Goal: Transaction & Acquisition: Purchase product/service

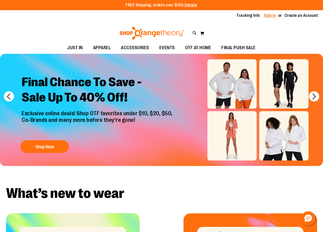
type input "**********"
click at [274, 17] on link "Sign In" at bounding box center [269, 16] width 12 height 6
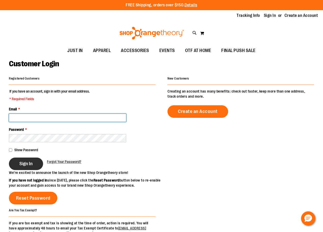
type input "**********"
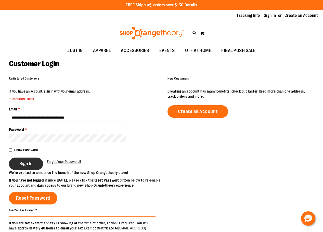
type input "**********"
click at [29, 162] on span "Sign In" at bounding box center [25, 164] width 13 height 6
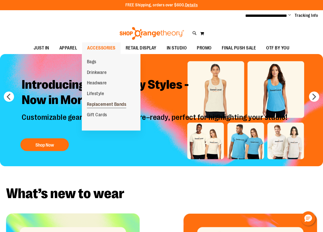
type input "**********"
click at [110, 105] on span "Replacement Bands" at bounding box center [106, 105] width 39 height 6
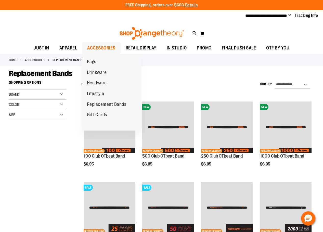
type input "**********"
click at [99, 47] on span "ACCESSORIES" at bounding box center [101, 47] width 28 height 11
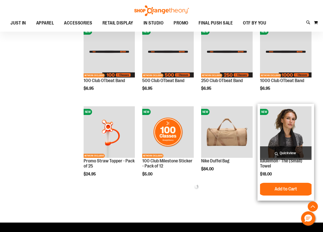
scroll to position [203, 0]
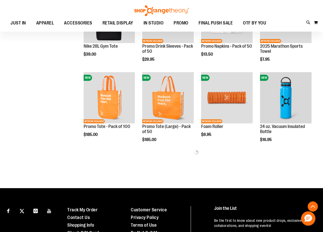
scroll to position [433, 0]
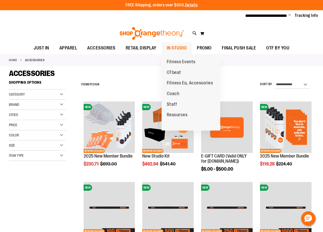
type input "**********"
click at [174, 47] on span "IN STUDIO" at bounding box center [176, 47] width 20 height 11
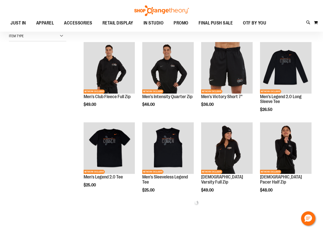
scroll to position [178, 0]
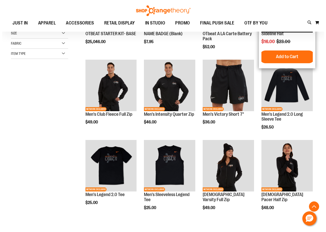
scroll to position [95, 0]
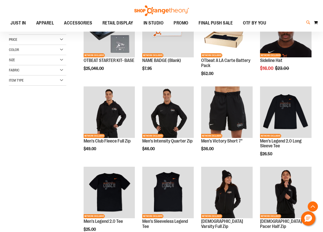
type input "**********"
click at [308, 25] on icon at bounding box center [308, 23] width 4 height 6
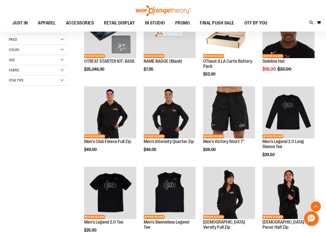
drag, startPoint x: 147, startPoint y: 29, endPoint x: 149, endPoint y: 23, distance: 5.9
click at [147, 29] on input "Search" at bounding box center [163, 28] width 258 height 17
type input "*********"
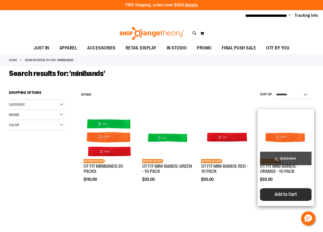
type input "**********"
click at [285, 194] on span "Add to Cart" at bounding box center [285, 194] width 22 height 6
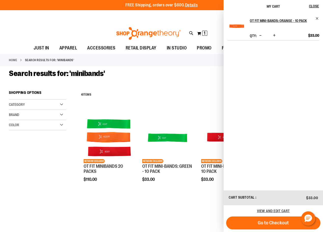
click at [190, 84] on div "Search results for: 'minibands'" at bounding box center [161, 78] width 305 height 19
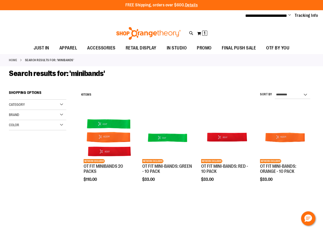
click at [289, 14] on span "Change" at bounding box center [289, 15] width 3 height 5
click at [263, 24] on link "My Account" at bounding box center [271, 25] width 45 height 10
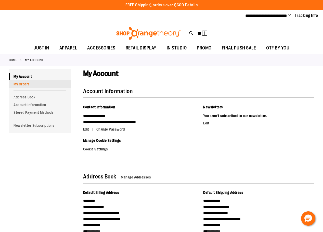
type input "**********"
click at [21, 85] on link "My Orders" at bounding box center [40, 84] width 62 height 8
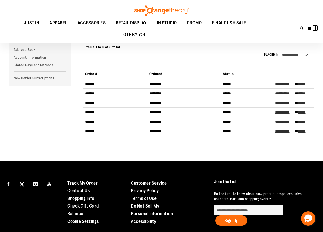
scroll to position [51, 0]
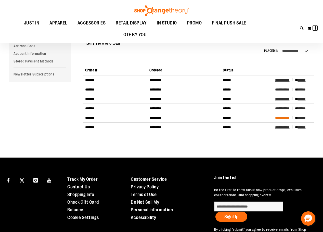
type input "**********"
drag, startPoint x: 279, startPoint y: 81, endPoint x: 276, endPoint y: 89, distance: 8.4
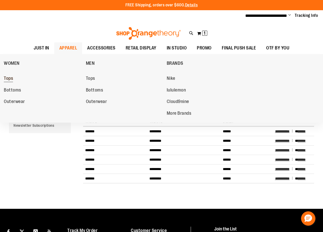
drag, startPoint x: 8, startPoint y: 77, endPoint x: 6, endPoint y: 79, distance: 3.1
click at [6, 79] on span "Tops" at bounding box center [8, 79] width 9 height 6
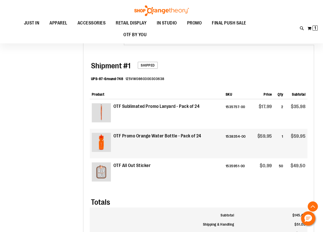
scroll to position [51, 0]
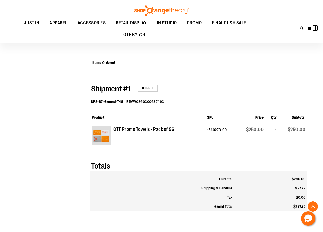
scroll to position [127, 0]
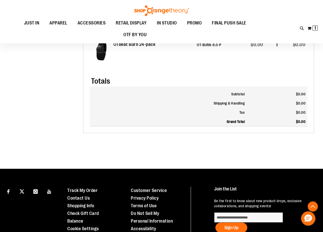
scroll to position [178, 0]
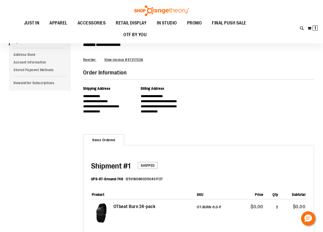
scroll to position [127, 0]
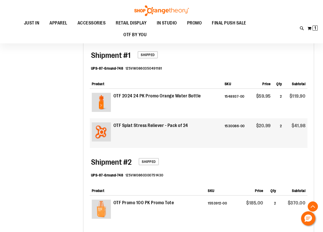
scroll to position [203, 0]
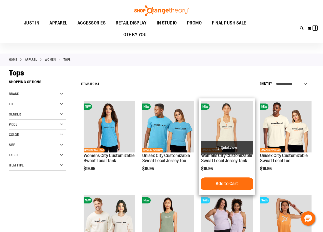
scroll to position [25, 0]
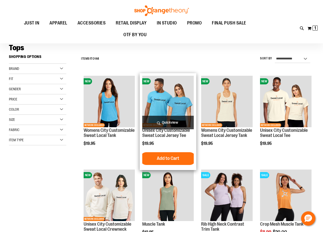
type input "**********"
click at [174, 102] on img "product" at bounding box center [167, 101] width 51 height 51
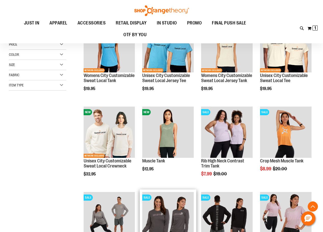
scroll to position [102, 0]
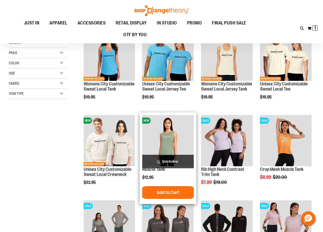
scroll to position [76, 0]
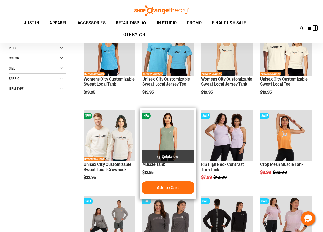
type input "**********"
click at [162, 125] on img "product" at bounding box center [167, 135] width 51 height 51
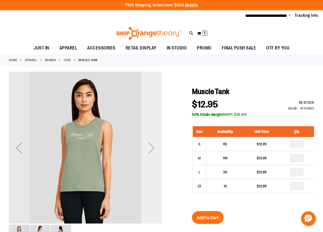
type input "**********"
click at [149, 151] on div "Next" at bounding box center [151, 147] width 20 height 20
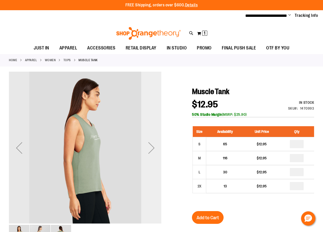
click at [148, 148] on div "Next" at bounding box center [151, 147] width 20 height 20
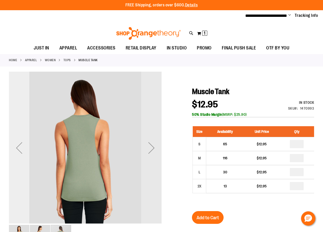
click at [19, 146] on div "Previous" at bounding box center [19, 147] width 20 height 20
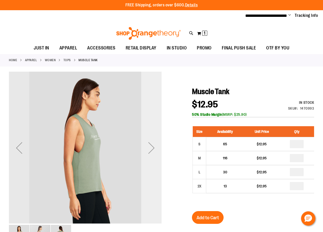
click at [152, 145] on div "Next" at bounding box center [151, 147] width 20 height 20
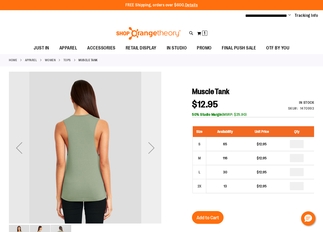
click at [149, 149] on div "Next" at bounding box center [151, 147] width 20 height 20
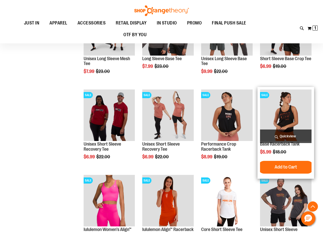
scroll to position [229, 0]
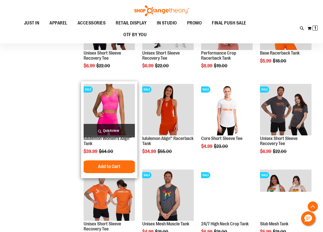
scroll to position [305, 0]
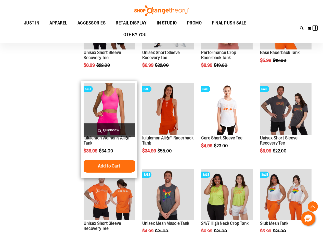
type input "**********"
click at [107, 104] on img "product" at bounding box center [109, 108] width 51 height 51
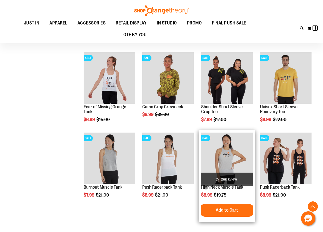
scroll to position [30, 0]
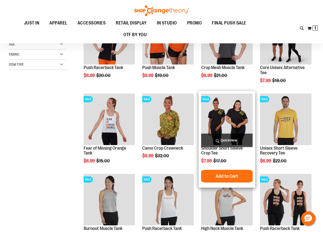
scroll to position [51, 0]
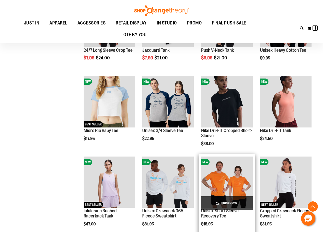
scroll to position [305, 0]
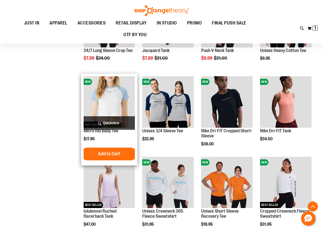
type input "**********"
click at [99, 92] on img "product" at bounding box center [109, 101] width 51 height 51
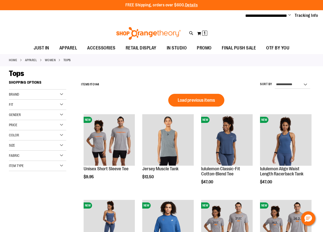
type input "**********"
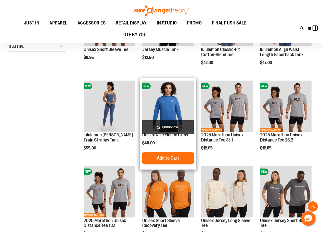
scroll to position [127, 0]
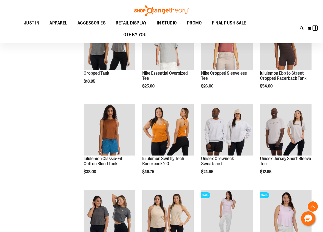
scroll to position [433, 0]
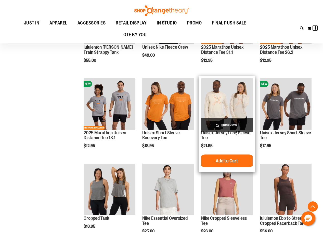
drag, startPoint x: 203, startPoint y: 128, endPoint x: 200, endPoint y: 123, distance: 5.2
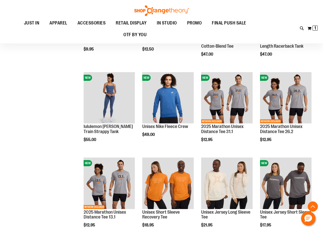
drag, startPoint x: 200, startPoint y: 123, endPoint x: 64, endPoint y: 94, distance: 138.8
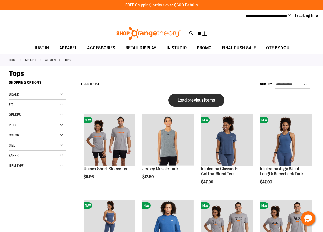
click at [189, 99] on span "Load previous items" at bounding box center [195, 100] width 37 height 5
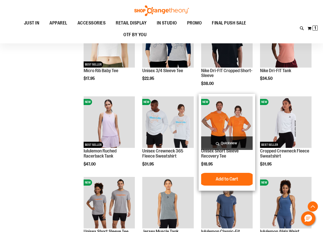
scroll to position [203, 0]
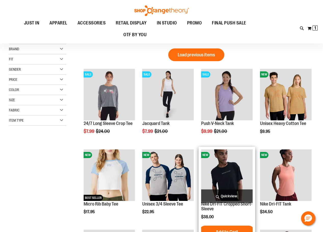
scroll to position [25, 0]
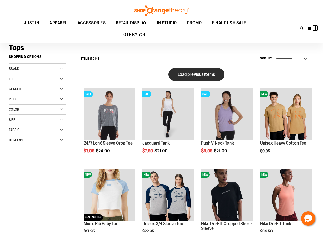
click at [191, 73] on span "Load previous items" at bounding box center [195, 74] width 37 height 5
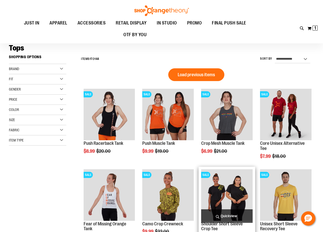
scroll to position [25, 0]
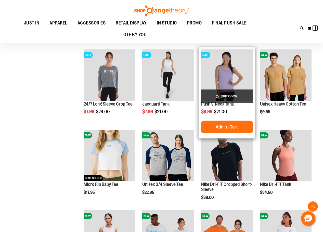
scroll to position [356, 0]
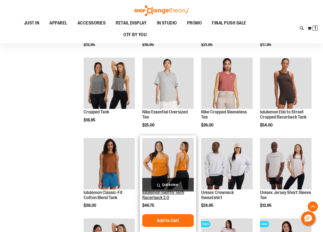
scroll to position [763, 0]
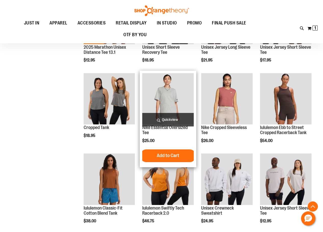
click at [173, 88] on img "product" at bounding box center [167, 98] width 51 height 51
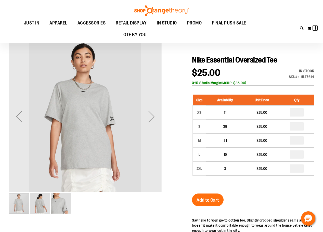
scroll to position [25, 0]
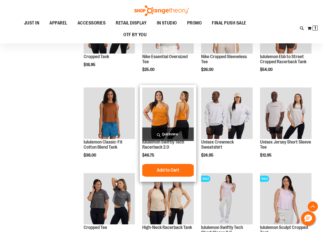
scroll to position [416, 0]
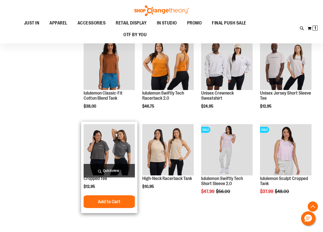
type input "**********"
click at [114, 151] on img "product" at bounding box center [109, 149] width 51 height 51
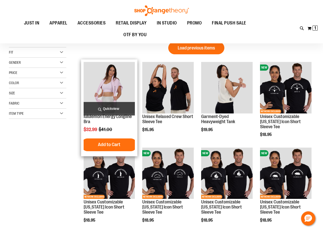
scroll to position [51, 0]
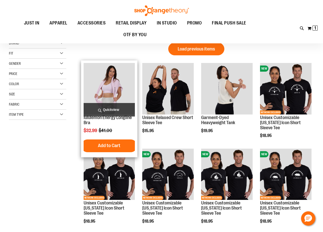
type input "**********"
click at [113, 87] on img "product" at bounding box center [109, 88] width 51 height 51
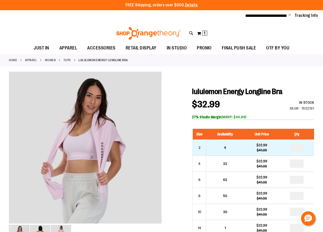
type input "**********"
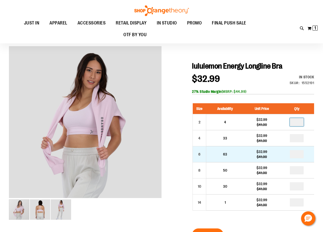
scroll to position [25, 0]
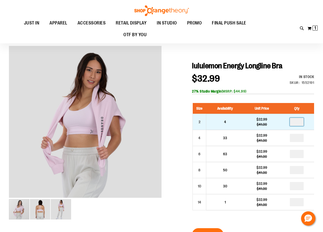
type input "*"
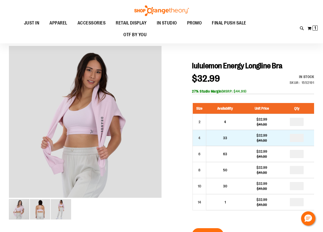
type input "*"
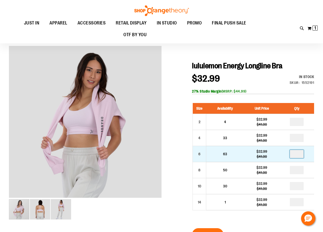
click at [300, 156] on input "number" at bounding box center [296, 154] width 14 height 8
type input "*"
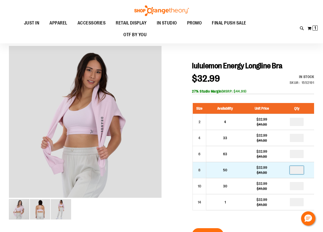
click at [297, 171] on input "number" at bounding box center [296, 170] width 14 height 8
type input "*"
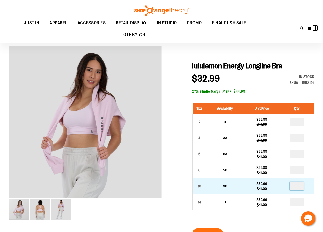
click at [297, 185] on input "number" at bounding box center [296, 186] width 14 height 8
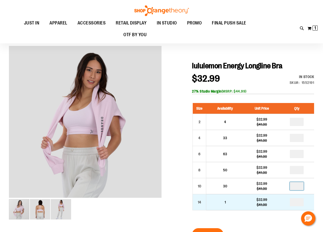
type input "*"
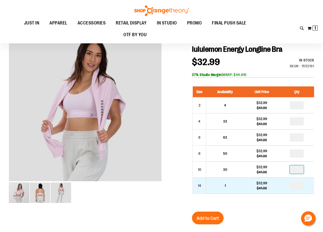
scroll to position [51, 0]
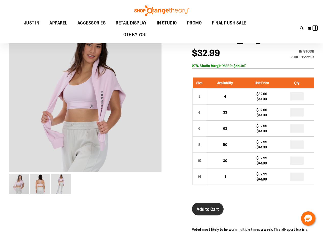
click at [217, 208] on span "Add to Cart" at bounding box center [207, 209] width 22 height 6
drag, startPoint x: 263, startPoint y: 90, endPoint x: 178, endPoint y: 104, distance: 85.8
click at [178, 104] on div at bounding box center [161, 189] width 305 height 339
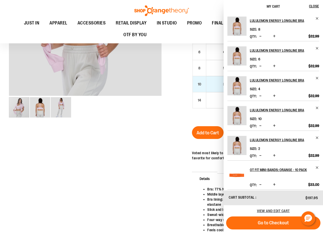
scroll to position [0, 0]
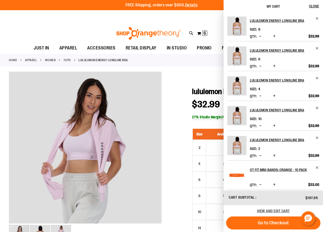
click at [318, 18] on div "lululemon Energy Longline Bra Size 8 Qty *" at bounding box center [272, 101] width 99 height 177
click at [316, 18] on span "Remove item" at bounding box center [317, 19] width 4 height 4
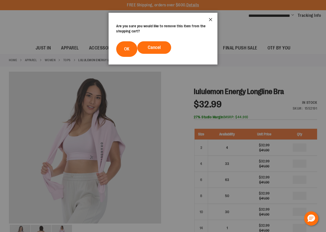
click at [209, 20] on button "Close" at bounding box center [211, 21] width 14 height 17
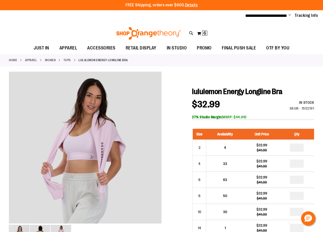
click at [153, 35] on img at bounding box center [148, 33] width 66 height 13
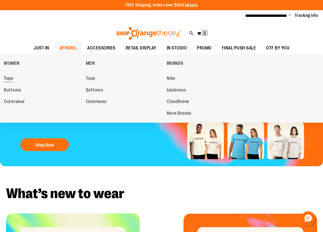
type input "**********"
click at [8, 79] on span "Tops" at bounding box center [8, 79] width 9 height 6
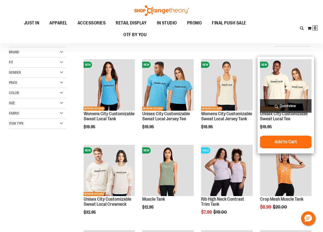
scroll to position [51, 0]
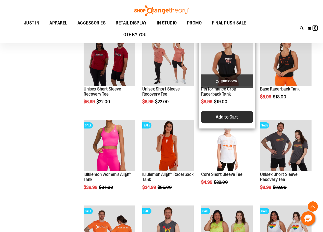
scroll to position [331, 0]
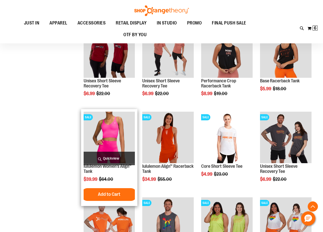
type input "**********"
click at [107, 137] on img "product" at bounding box center [109, 137] width 51 height 51
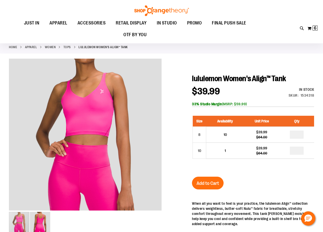
scroll to position [25, 0]
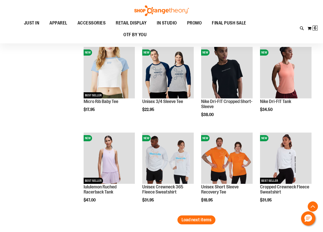
scroll to position [636, 0]
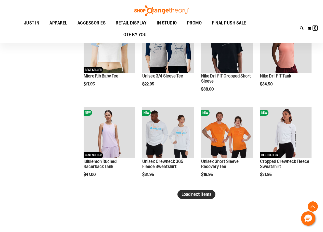
type input "**********"
click at [192, 194] on span "Load next items" at bounding box center [196, 193] width 30 height 5
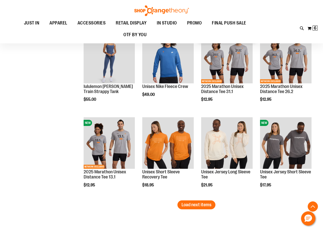
scroll to position [891, 0]
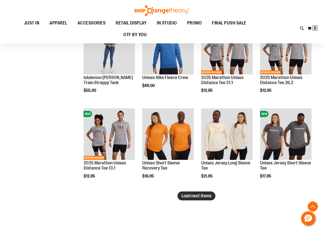
click at [181, 197] on span "Load next items" at bounding box center [196, 195] width 30 height 5
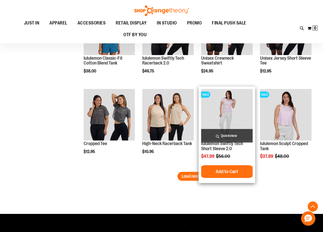
scroll to position [1171, 0]
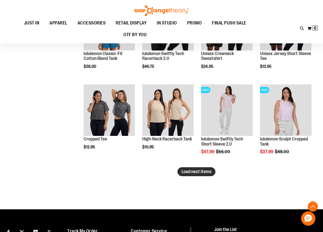
click at [188, 169] on span "Load next items" at bounding box center [196, 171] width 30 height 5
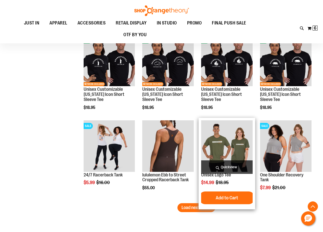
scroll to position [1400, 0]
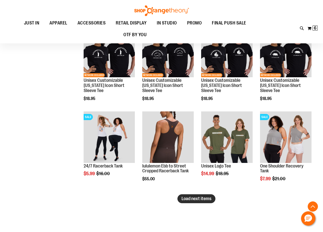
click at [192, 197] on span "Load next items" at bounding box center [196, 198] width 30 height 5
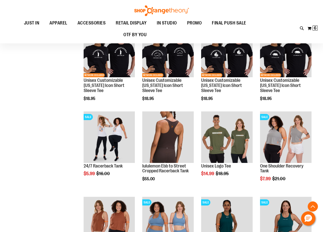
drag, startPoint x: 192, startPoint y: 197, endPoint x: 59, endPoint y: 191, distance: 132.5
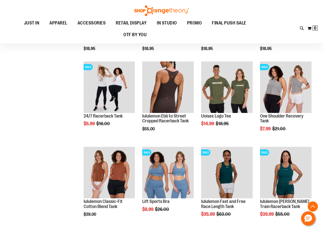
scroll to position [1451, 0]
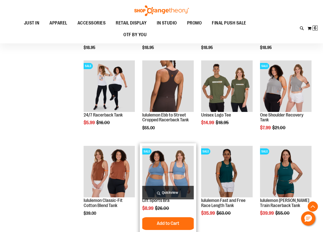
click at [174, 176] on img "product" at bounding box center [167, 171] width 51 height 51
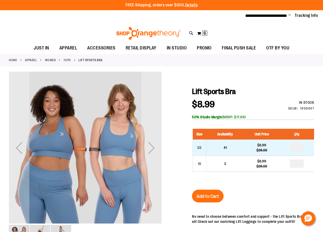
type input "**********"
click at [298, 148] on input "number" at bounding box center [296, 147] width 14 height 8
type input "*"
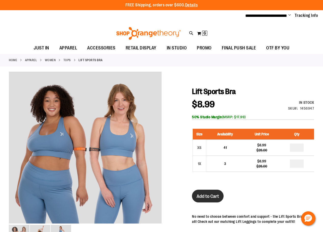
click at [200, 193] on span "Add to Cart" at bounding box center [207, 196] width 22 height 6
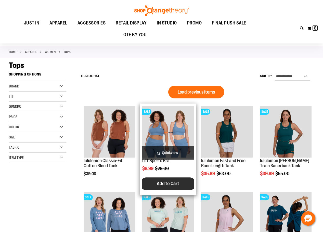
scroll to position [102, 0]
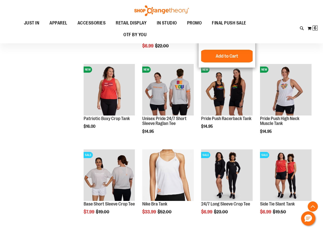
scroll to position [229, 0]
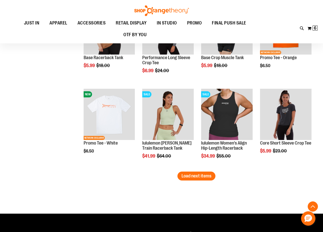
scroll to position [713, 0]
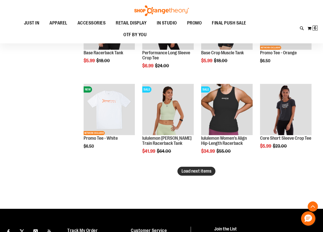
type input "**********"
click at [199, 172] on span "Load next items" at bounding box center [196, 170] width 30 height 5
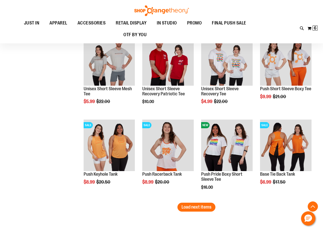
scroll to position [942, 0]
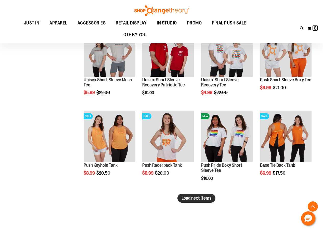
click at [190, 198] on span "Load next items" at bounding box center [196, 197] width 30 height 5
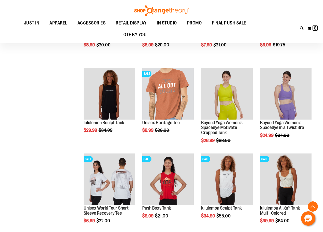
scroll to position [1171, 0]
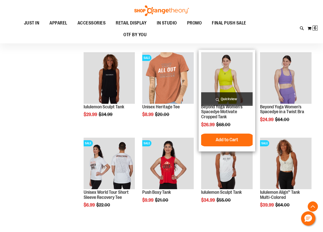
click at [215, 77] on img "product" at bounding box center [226, 77] width 51 height 51
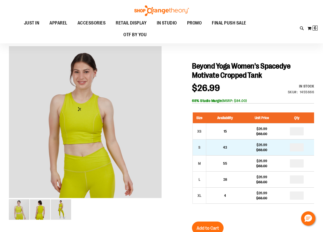
scroll to position [25, 0]
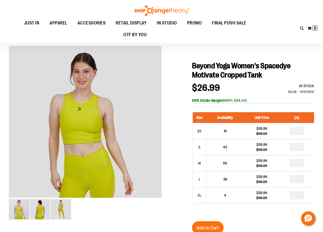
type input "**********"
drag, startPoint x: 207, startPoint y: 100, endPoint x: 256, endPoint y: 100, distance: 48.6
click at [256, 100] on div "68% Studio Margin (MSRP: $84.00)" at bounding box center [253, 100] width 122 height 5
click at [257, 100] on div "68% Studio Margin (MSRP: $84.00)" at bounding box center [253, 100] width 122 height 5
drag, startPoint x: 197, startPoint y: 92, endPoint x: 195, endPoint y: 91, distance: 2.7
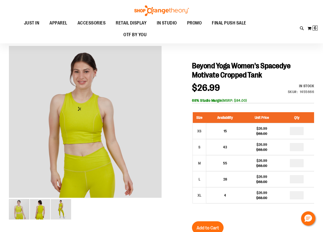
click at [194, 91] on span "$26.99" at bounding box center [206, 87] width 28 height 10
drag, startPoint x: 193, startPoint y: 88, endPoint x: 224, endPoint y: 89, distance: 31.1
click at [224, 89] on span "$26.99" at bounding box center [208, 87] width 33 height 9
click at [224, 90] on span "$26.99" at bounding box center [208, 87] width 33 height 9
click at [215, 89] on span "$26.99" at bounding box center [206, 87] width 28 height 10
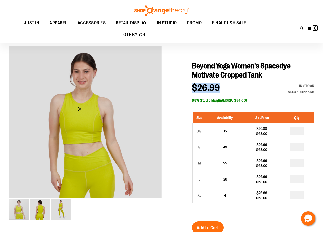
click at [215, 89] on span "$26.99" at bounding box center [206, 87] width 28 height 10
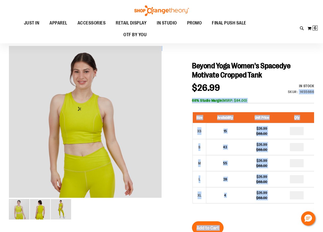
drag, startPoint x: 299, startPoint y: 91, endPoint x: 318, endPoint y: 91, distance: 19.1
click at [308, 94] on div "1455666" at bounding box center [306, 91] width 15 height 5
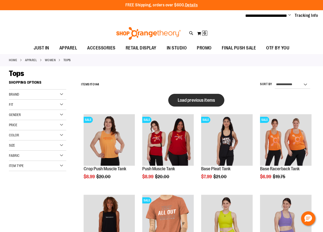
type input "**********"
click at [177, 101] on button "Load previous items" at bounding box center [196, 100] width 56 height 13
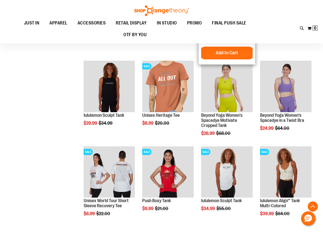
scroll to position [540, 0]
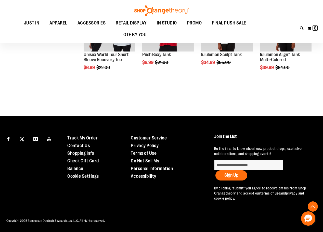
click at [181, 92] on div "Page Page Previous Page 8 Page 9 Page 10 Page 11 12 **" at bounding box center [195, 93] width 235 height 5
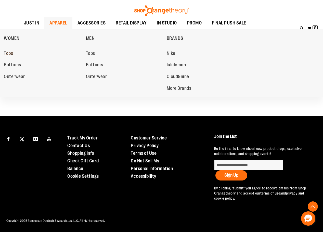
click at [9, 56] on span "Tops" at bounding box center [8, 54] width 9 height 6
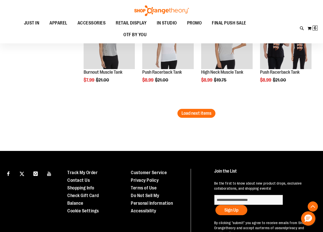
scroll to position [867, 0]
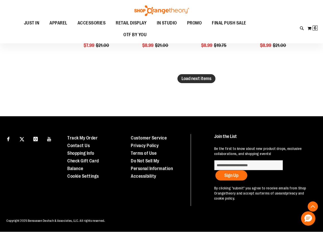
type input "**********"
click at [192, 79] on span "Load next items" at bounding box center [196, 78] width 30 height 5
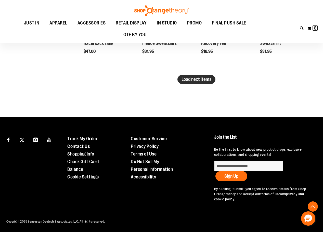
click at [196, 80] on span "Load next items" at bounding box center [196, 79] width 30 height 5
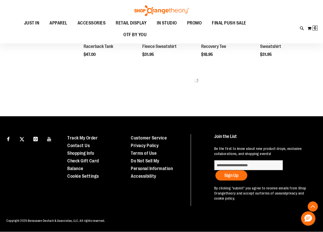
scroll to position [1147, 0]
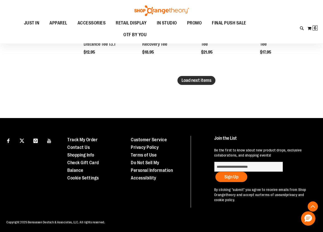
click at [195, 82] on span "Load next items" at bounding box center [196, 80] width 30 height 5
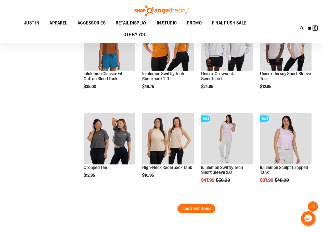
scroll to position [1605, 0]
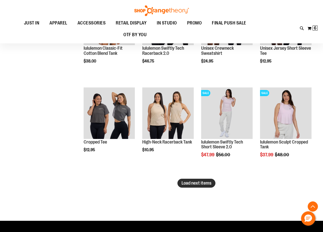
click at [194, 182] on span "Load next items" at bounding box center [196, 182] width 30 height 5
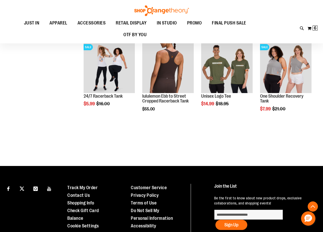
scroll to position [1936, 0]
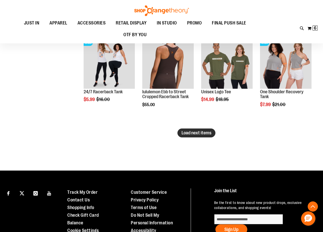
click at [192, 135] on button "Load next items" at bounding box center [196, 132] width 38 height 9
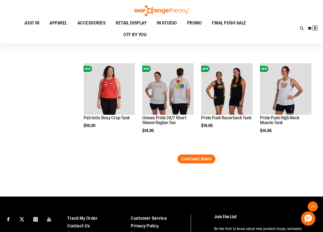
scroll to position [2190, 0]
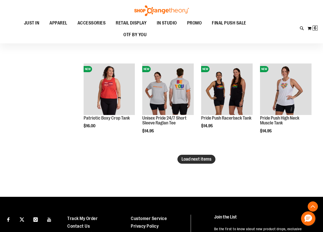
click at [213, 158] on button "Load next items" at bounding box center [196, 159] width 38 height 9
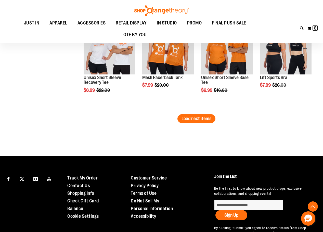
scroll to position [2521, 0]
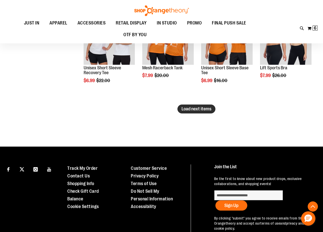
click at [188, 109] on span "Load next items" at bounding box center [196, 108] width 30 height 5
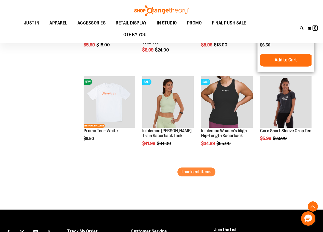
scroll to position [2751, 0]
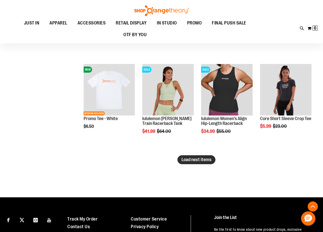
click at [198, 161] on span "Load next items" at bounding box center [196, 159] width 30 height 5
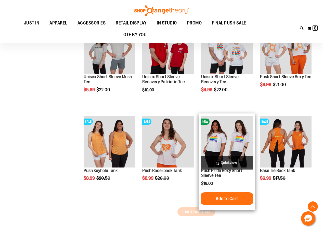
scroll to position [2981, 0]
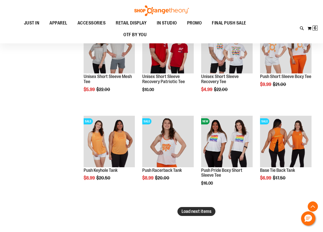
click at [200, 213] on span "Load next items" at bounding box center [196, 210] width 30 height 5
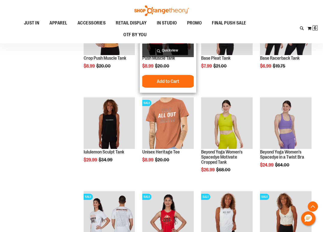
scroll to position [3184, 0]
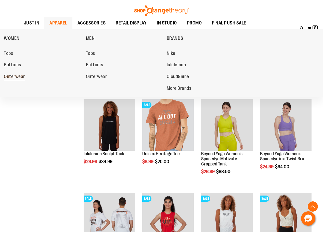
click at [13, 76] on span "Outerwear" at bounding box center [14, 77] width 21 height 6
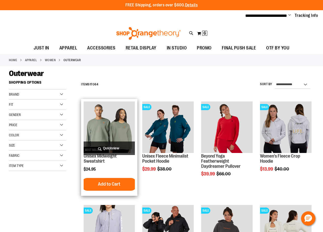
type input "**********"
click at [113, 132] on img "product" at bounding box center [109, 126] width 51 height 51
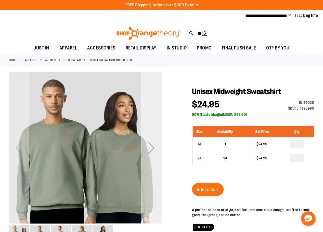
type input "**********"
click at [147, 145] on div "Next" at bounding box center [151, 147] width 20 height 20
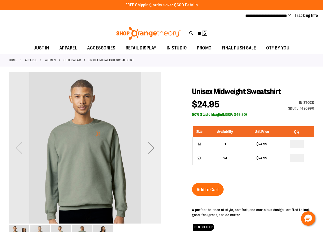
click at [148, 147] on div "Next" at bounding box center [151, 147] width 20 height 20
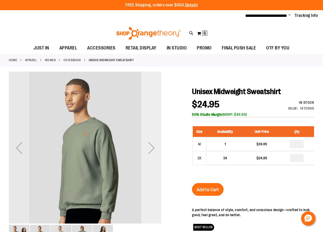
click at [148, 147] on div "Next" at bounding box center [151, 147] width 20 height 20
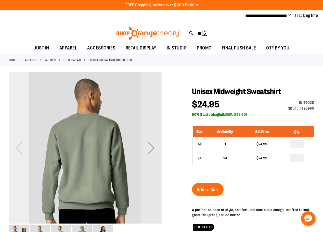
click at [18, 151] on div "Previous" at bounding box center [19, 147] width 20 height 20
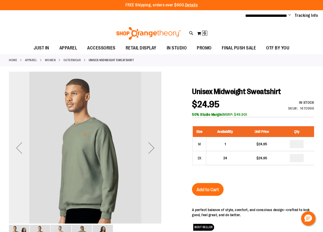
click at [18, 151] on div "Previous" at bounding box center [19, 147] width 20 height 20
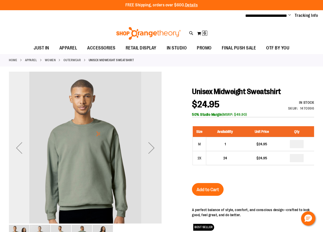
click at [18, 151] on div "Previous" at bounding box center [19, 147] width 20 height 20
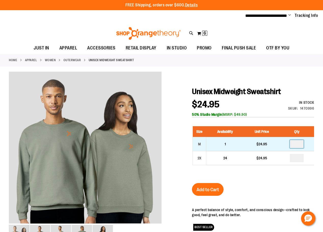
drag, startPoint x: 298, startPoint y: 144, endPoint x: 289, endPoint y: 148, distance: 9.6
click at [289, 148] on td at bounding box center [296, 144] width 35 height 14
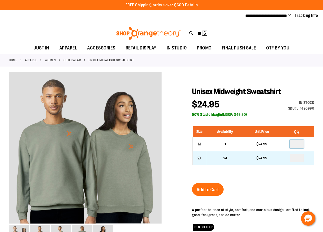
type input "*"
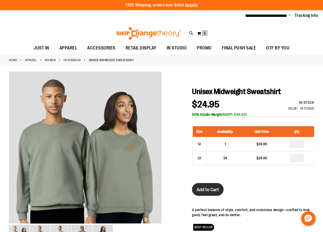
click at [218, 191] on span "Add to Cart" at bounding box center [207, 190] width 22 height 6
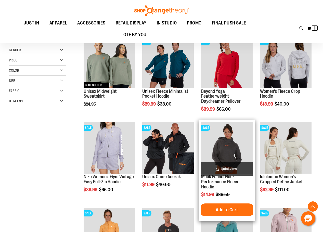
scroll to position [102, 0]
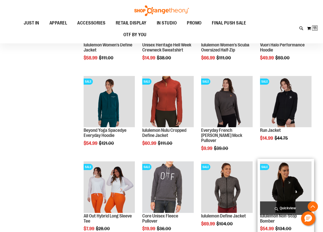
scroll to position [331, 0]
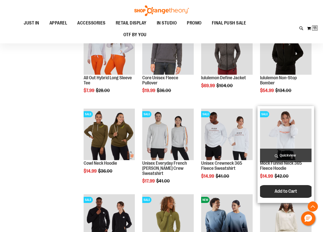
scroll to position [483, 0]
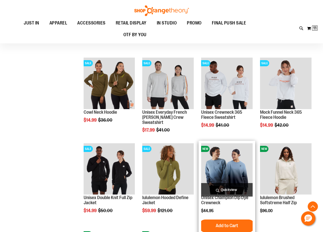
type input "**********"
click at [234, 161] on img "product" at bounding box center [226, 168] width 51 height 51
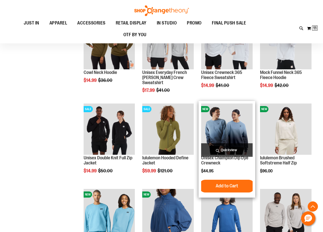
scroll to position [560, 0]
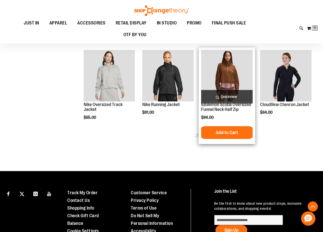
scroll to position [187, 0]
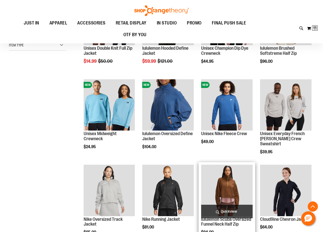
scroll to position [111, 0]
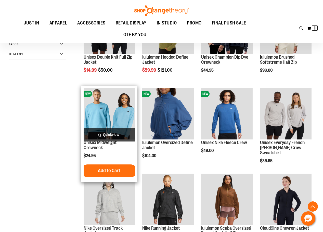
type input "**********"
click at [118, 118] on img "product" at bounding box center [109, 113] width 51 height 51
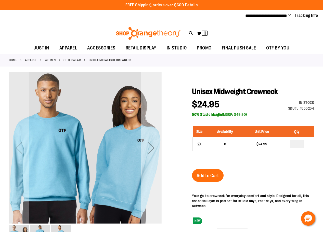
click at [155, 146] on div "Next" at bounding box center [151, 147] width 20 height 20
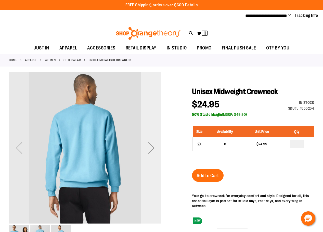
click at [155, 146] on div "Next" at bounding box center [151, 147] width 20 height 20
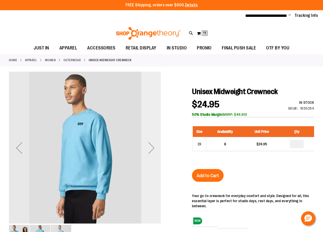
click at [155, 146] on div "Next" at bounding box center [151, 147] width 20 height 20
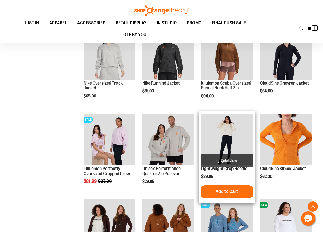
scroll to position [210, 0]
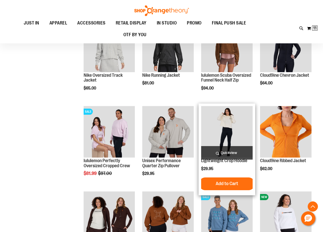
type input "**********"
click at [228, 127] on img "product" at bounding box center [226, 131] width 51 height 51
click at [227, 129] on img "product" at bounding box center [226, 131] width 51 height 51
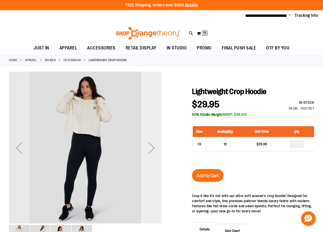
type input "**********"
click at [157, 151] on div "Next" at bounding box center [151, 147] width 20 height 20
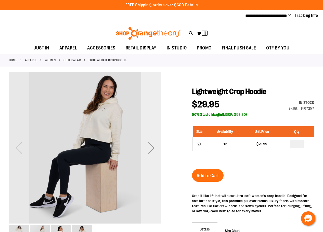
click at [151, 146] on div "Next" at bounding box center [151, 147] width 20 height 20
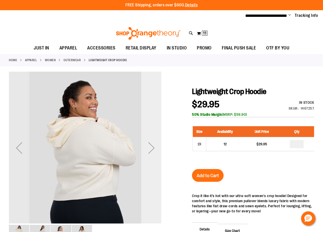
click at [151, 146] on div "Next" at bounding box center [151, 147] width 20 height 20
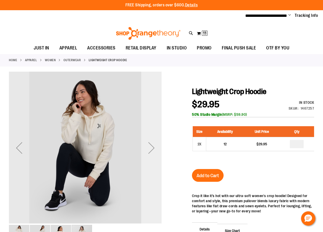
click at [151, 146] on div "Next" at bounding box center [151, 147] width 20 height 20
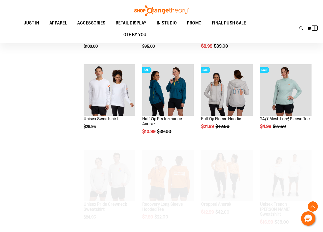
scroll to position [210, 0]
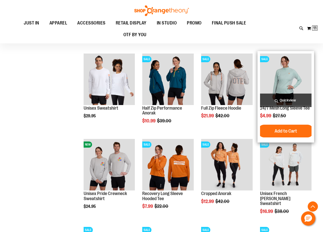
scroll to position [236, 0]
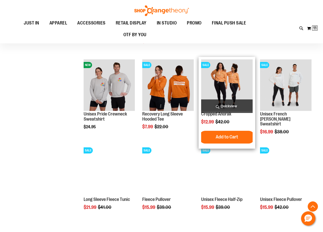
scroll to position [312, 0]
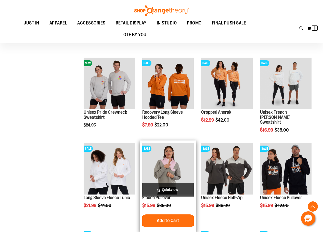
type input "**********"
click at [168, 162] on img "product" at bounding box center [167, 168] width 51 height 51
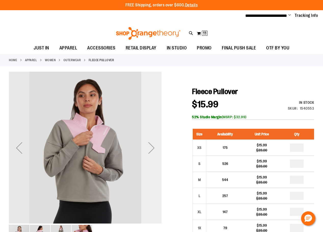
type input "**********"
click at [149, 147] on div "Next" at bounding box center [151, 147] width 20 height 20
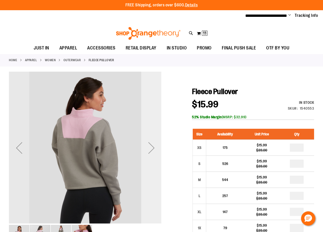
click at [151, 147] on div "Next" at bounding box center [151, 147] width 20 height 20
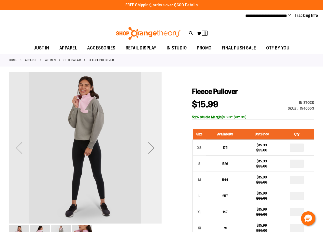
click at [151, 147] on div "Next" at bounding box center [151, 147] width 20 height 20
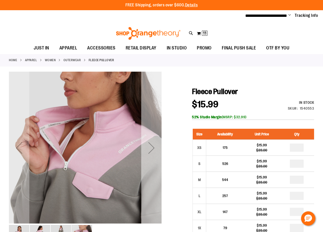
click at [151, 149] on div "Next" at bounding box center [151, 147] width 20 height 20
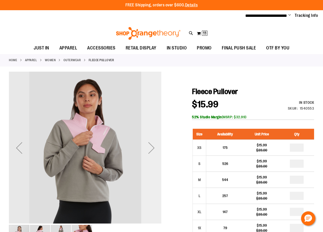
click at [151, 150] on div "Next" at bounding box center [151, 147] width 20 height 20
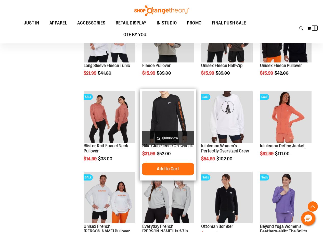
scroll to position [178, 0]
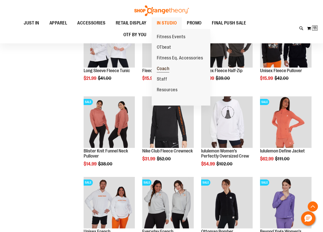
type input "**********"
click at [166, 71] on span "Coach" at bounding box center [163, 69] width 13 height 6
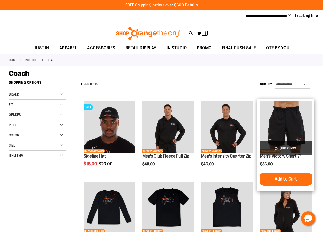
type input "**********"
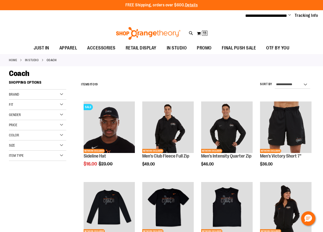
drag, startPoint x: 299, startPoint y: 164, endPoint x: 173, endPoint y: 84, distance: 149.4
click at [173, 84] on div "**********" at bounding box center [195, 84] width 235 height 13
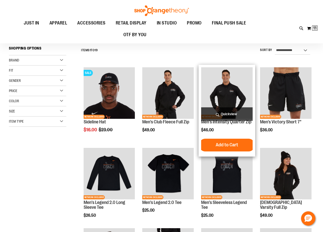
scroll to position [51, 0]
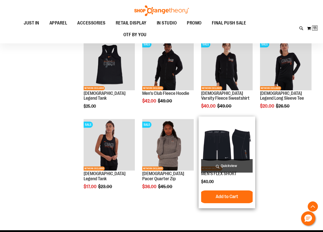
scroll to position [305, 0]
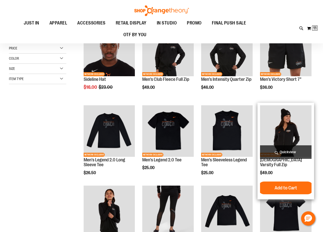
scroll to position [51, 0]
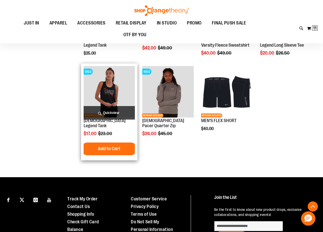
scroll to position [280, 0]
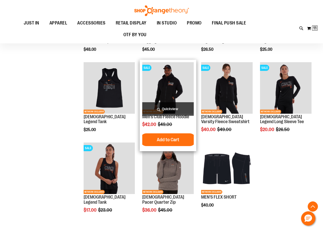
click at [178, 94] on img "product" at bounding box center [167, 87] width 51 height 51
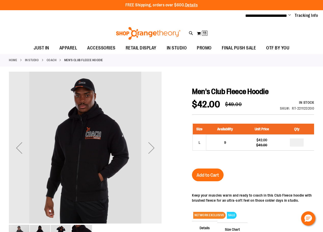
type input "**********"
click at [153, 148] on div "Next" at bounding box center [151, 147] width 20 height 20
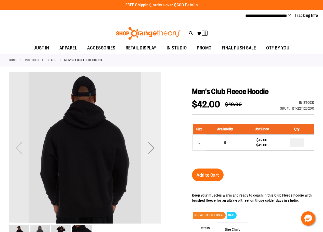
click at [153, 148] on div "Next" at bounding box center [151, 147] width 20 height 20
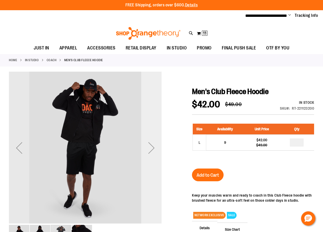
click at [153, 148] on div "Next" at bounding box center [151, 147] width 20 height 20
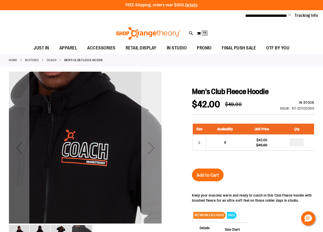
click at [153, 148] on div "Next" at bounding box center [151, 147] width 20 height 20
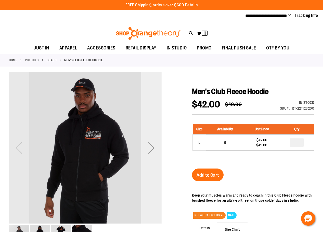
click at [155, 148] on div "Next" at bounding box center [151, 147] width 20 height 20
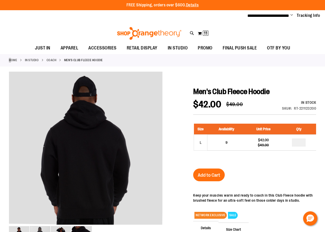
click at [11, 57] on div "Home IN STUDIO Coach Men's Club Fleece Hoodie" at bounding box center [162, 60] width 325 height 12
click at [205, 32] on span "11" at bounding box center [206, 33] width 4 height 5
